Goal: Book appointment/travel/reservation

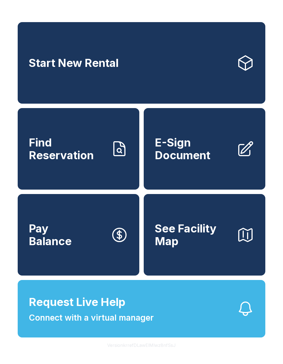
click at [155, 68] on link "Start New Rental" at bounding box center [142, 63] width 248 height 82
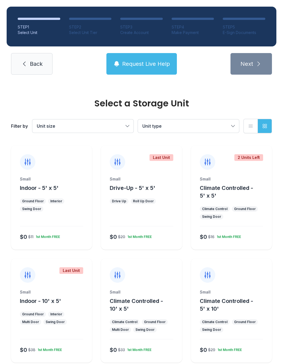
click at [57, 202] on div "Interior" at bounding box center [56, 201] width 12 height 4
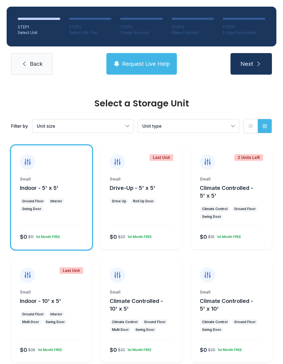
click at [253, 71] on button "Next" at bounding box center [251, 64] width 41 height 22
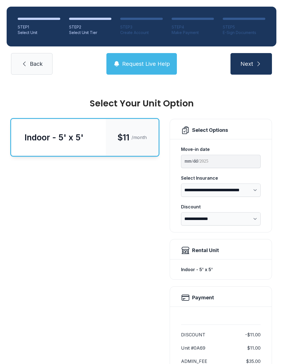
click at [261, 59] on button "Next" at bounding box center [251, 64] width 41 height 22
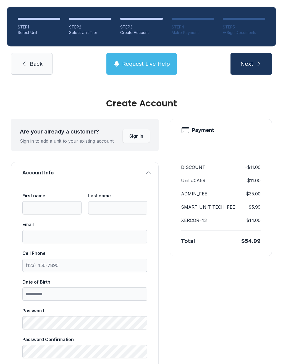
click at [265, 59] on button "Next" at bounding box center [251, 64] width 41 height 22
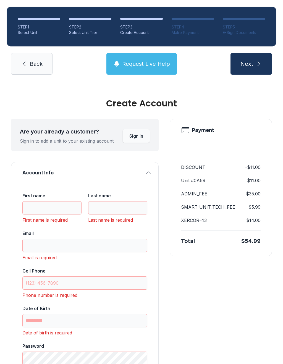
click at [43, 67] on link "Back" at bounding box center [31, 64] width 41 height 22
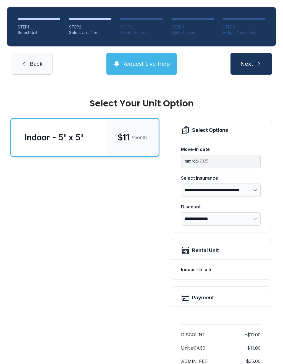
click at [41, 58] on link "Back" at bounding box center [31, 64] width 41 height 22
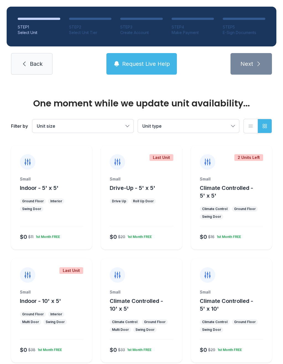
click at [32, 64] on span "Back" at bounding box center [36, 64] width 13 height 8
